Goal: Transaction & Acquisition: Book appointment/travel/reservation

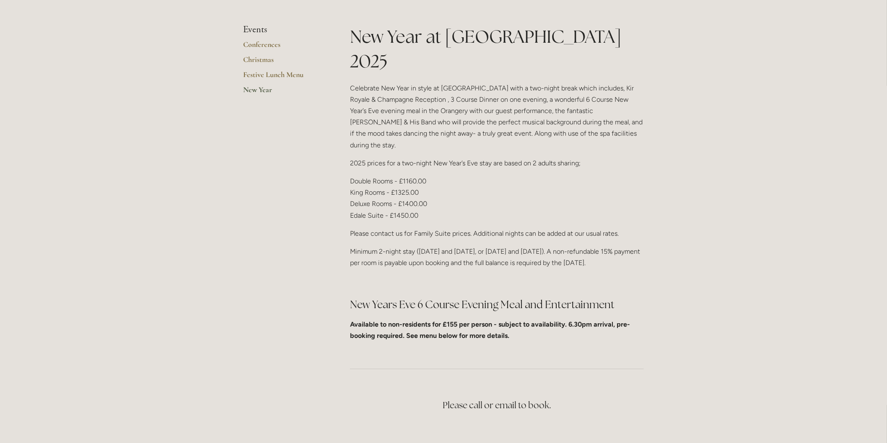
scroll to position [233, 0]
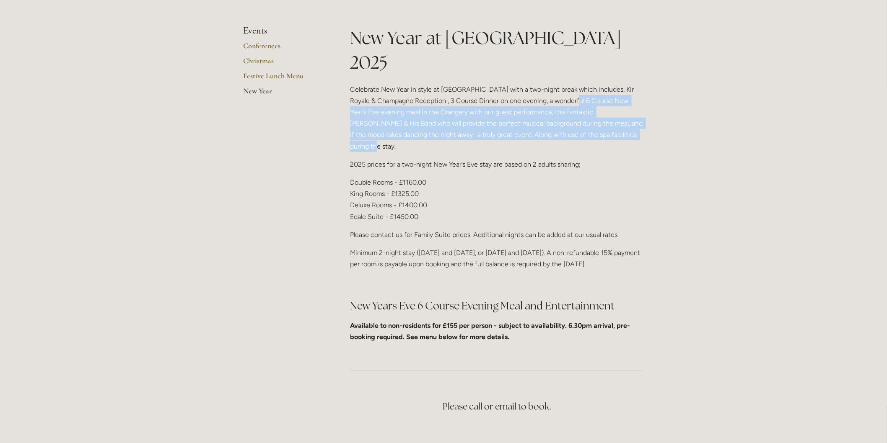
drag, startPoint x: 558, startPoint y: 76, endPoint x: 600, endPoint y: 108, distance: 52.6
click at [600, 108] on p "Celebrate New Year in style at Losehill House with a two-night break which incl…" at bounding box center [497, 118] width 294 height 68
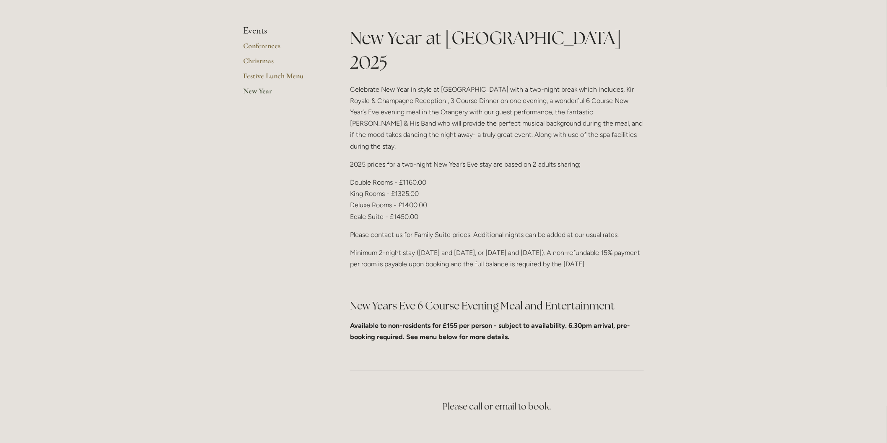
click at [623, 116] on div "New Year at Losehill House 2025 Celebrate New Year in style at Losehill House w…" at bounding box center [497, 184] width 294 height 317
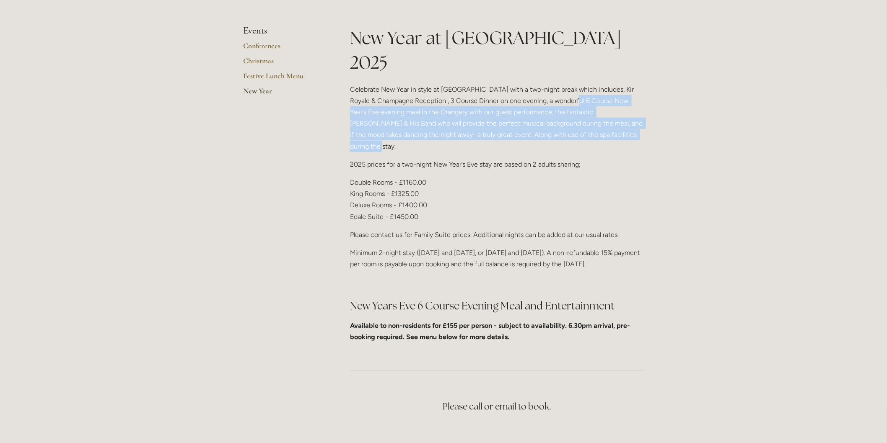
drag, startPoint x: 618, startPoint y: 110, endPoint x: 559, endPoint y: 78, distance: 67.9
click at [559, 84] on p "Celebrate New Year in style at Losehill House with a two-night break which incl…" at bounding box center [497, 118] width 294 height 68
copy p "6 Course New Year’s Eve evening meal in the Orangery with our guest performance…"
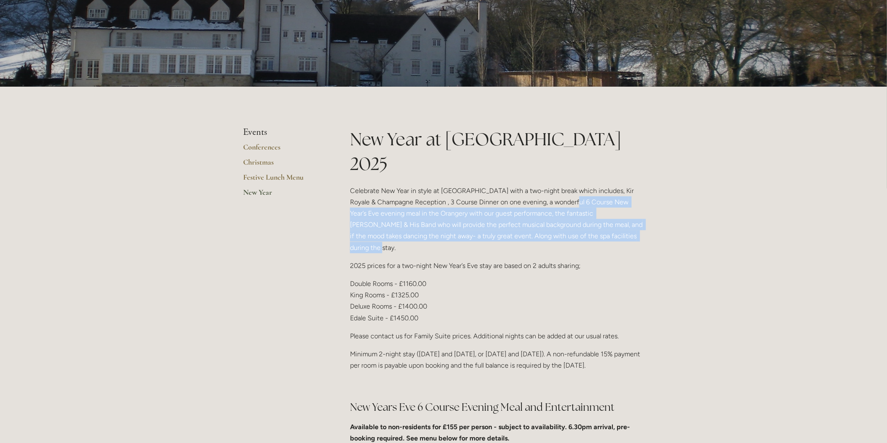
scroll to position [140, 0]
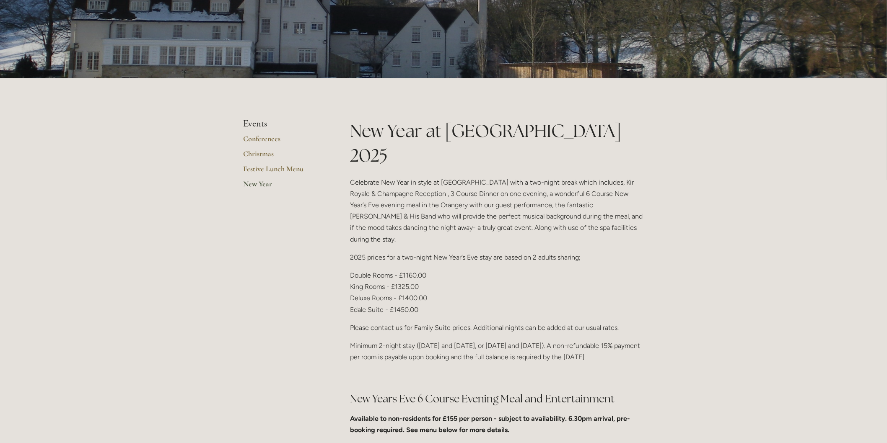
click at [532, 279] on p "Double Rooms - £1160.00 King Rooms - £1325.00 Deluxe Rooms - £1400.00 Edale Sui…" at bounding box center [497, 293] width 294 height 46
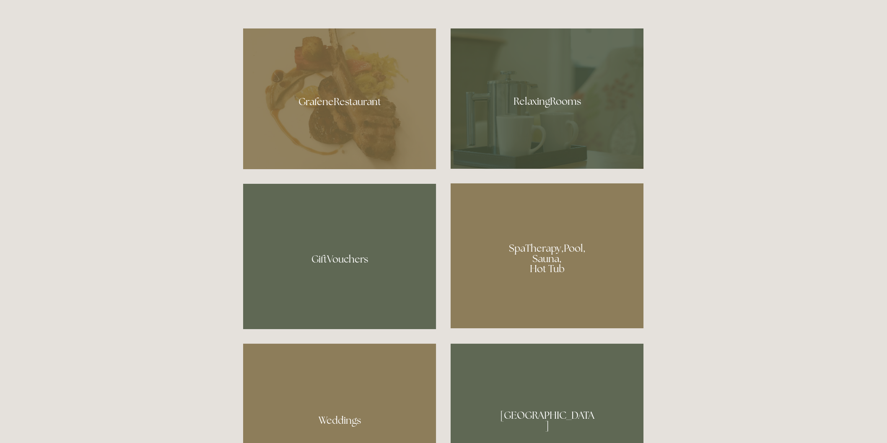
scroll to position [605, 0]
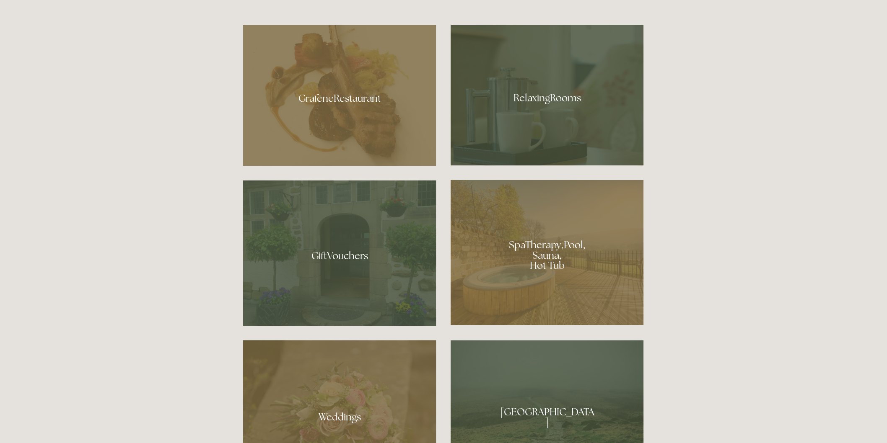
click at [515, 252] on div at bounding box center [546, 252] width 193 height 145
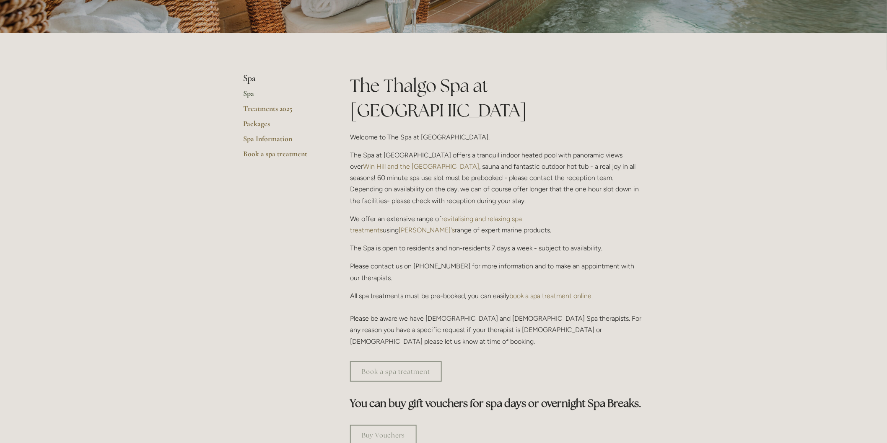
scroll to position [140, 0]
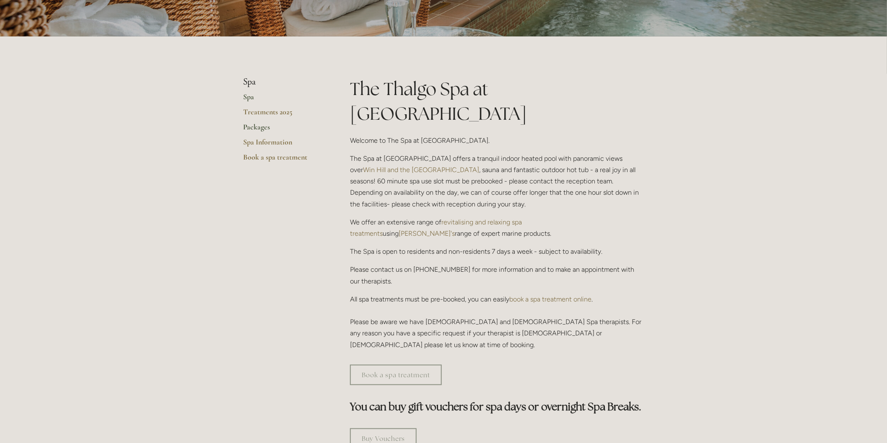
click at [254, 125] on link "Packages" at bounding box center [283, 129] width 80 height 15
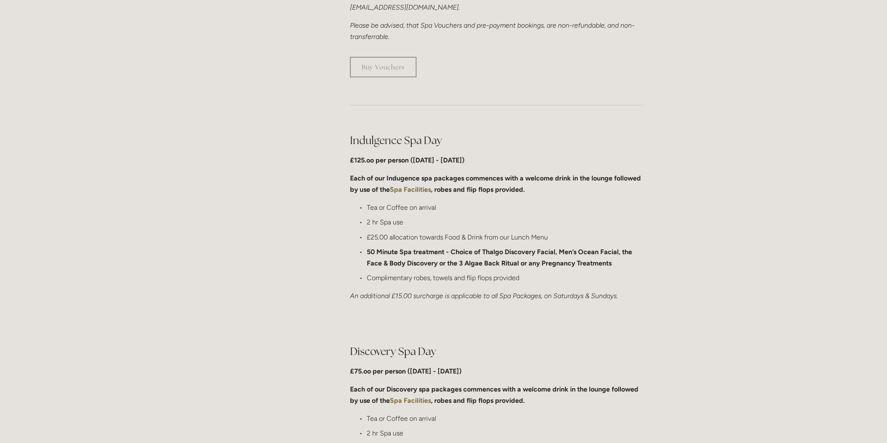
scroll to position [186, 0]
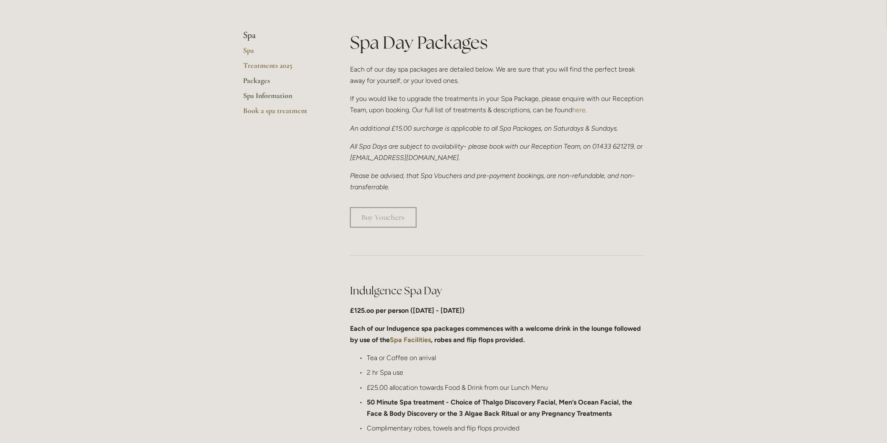
click at [273, 98] on link "Spa Information" at bounding box center [283, 98] width 80 height 15
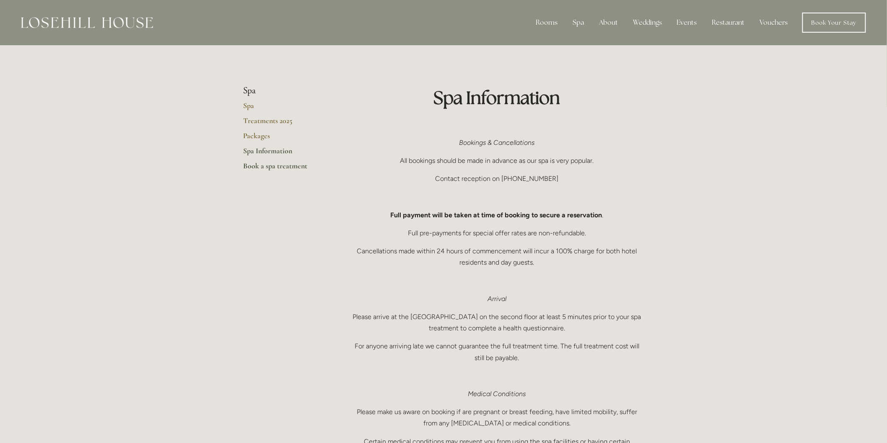
click at [289, 165] on link "Book a spa treatment" at bounding box center [283, 168] width 80 height 15
click at [550, 84] on link "Offers" at bounding box center [552, 84] width 54 height 13
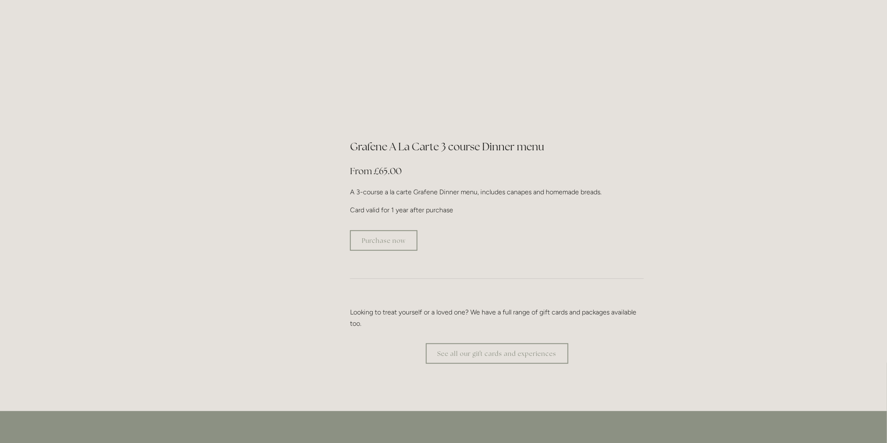
scroll to position [1629, 0]
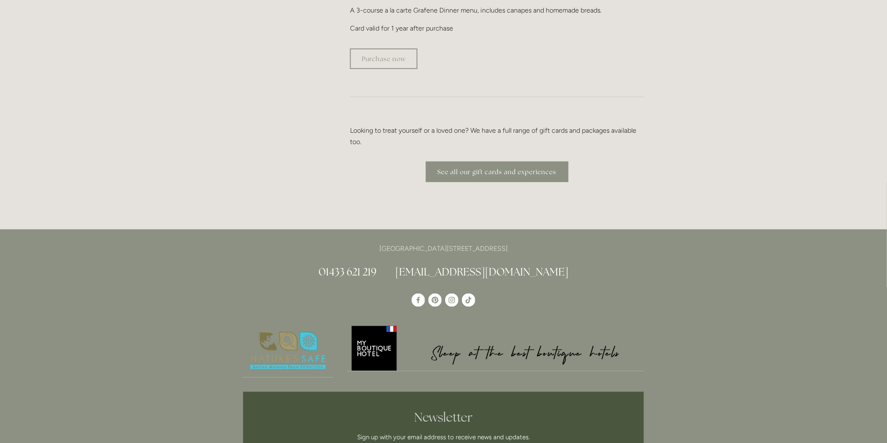
click at [535, 162] on link "See all our gift cards and experiences" at bounding box center [497, 172] width 142 height 21
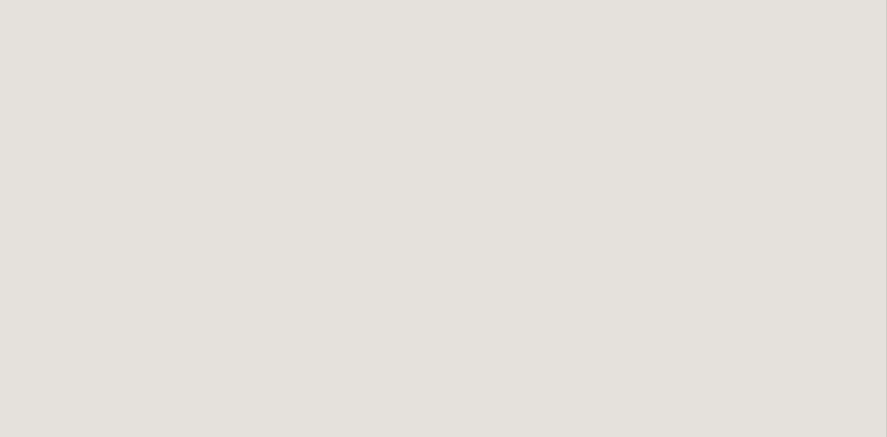
scroll to position [553, 0]
